Goal: Navigation & Orientation: Find specific page/section

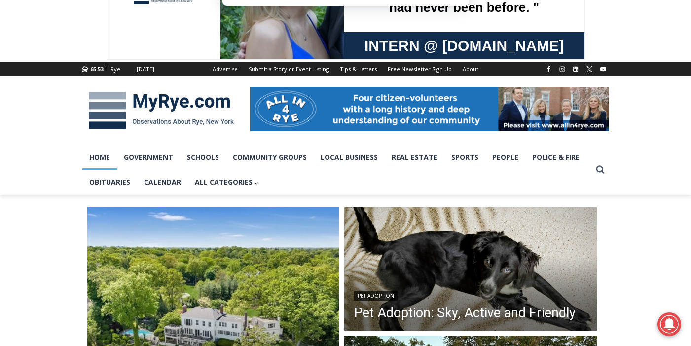
scroll to position [99, 0]
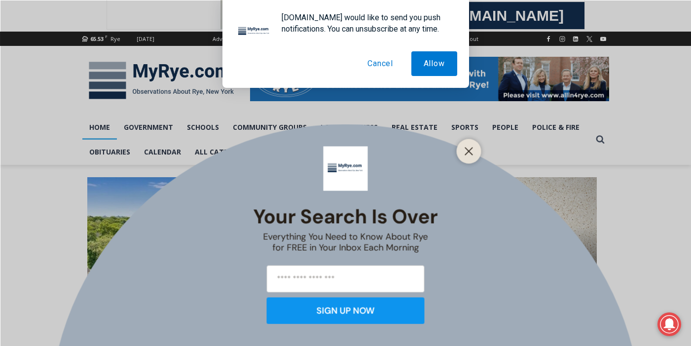
click at [384, 64] on button "Cancel" at bounding box center [380, 63] width 50 height 25
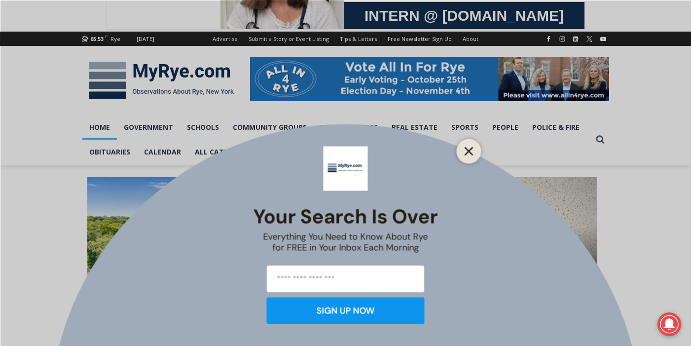
click at [465, 151] on icon "Close" at bounding box center [468, 150] width 9 height 9
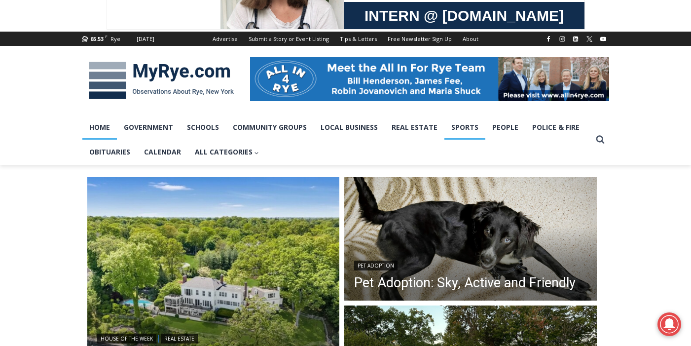
click at [464, 132] on link "Sports" at bounding box center [464, 127] width 41 height 25
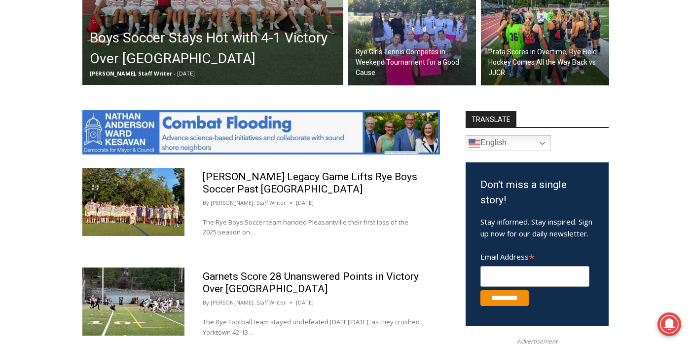
scroll to position [457, 0]
